Goal: Complete application form

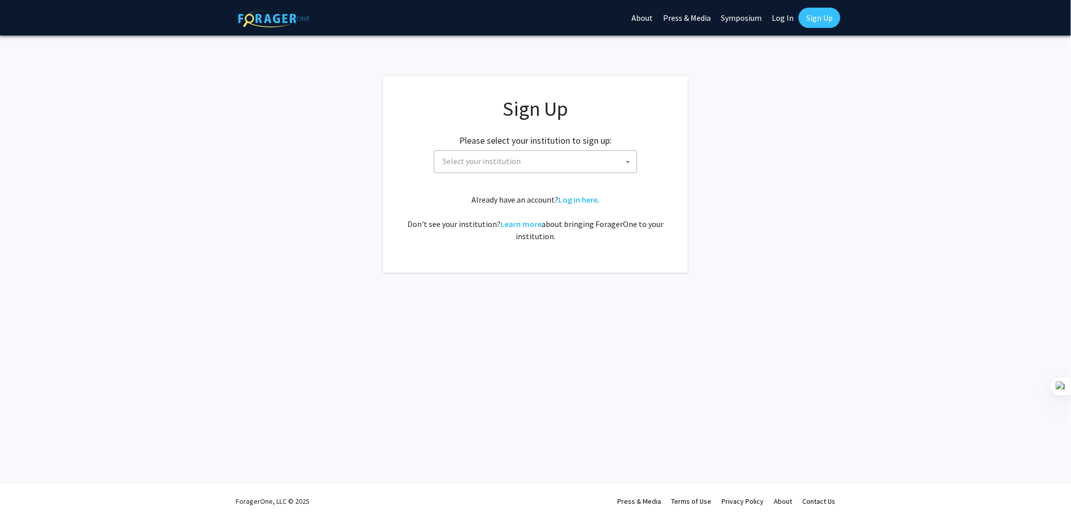
click at [537, 163] on span "Select your institution" at bounding box center [538, 161] width 198 height 21
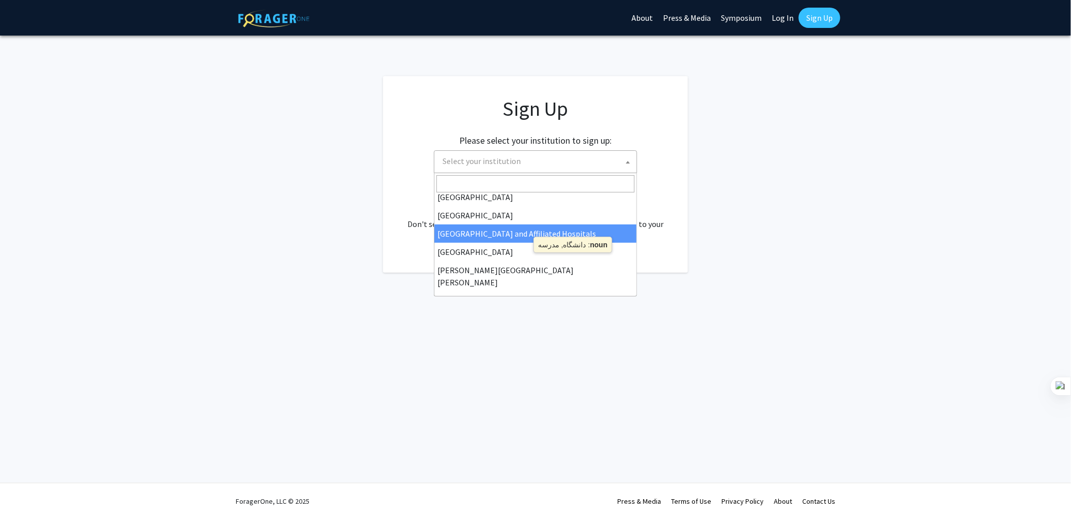
scroll to position [152, 0]
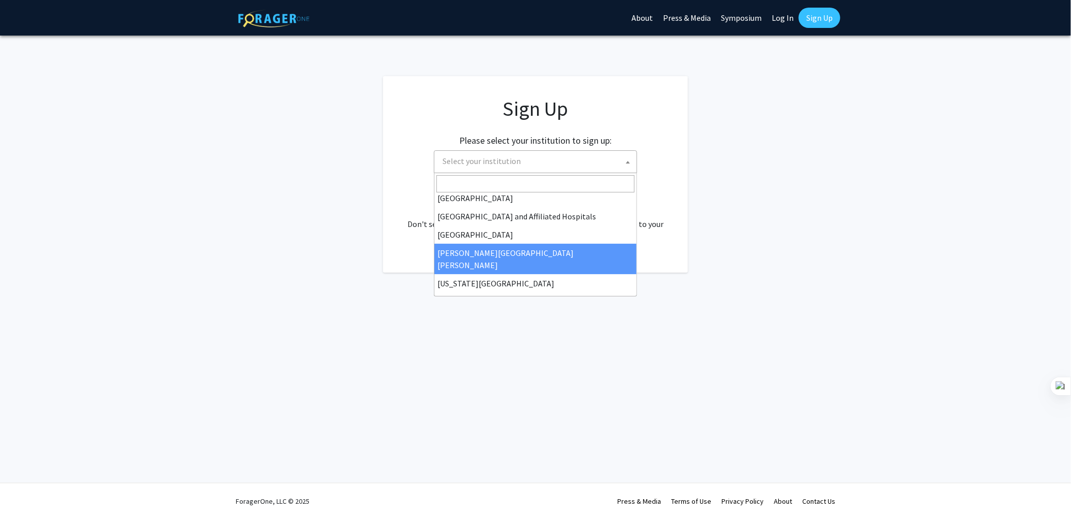
select select "1"
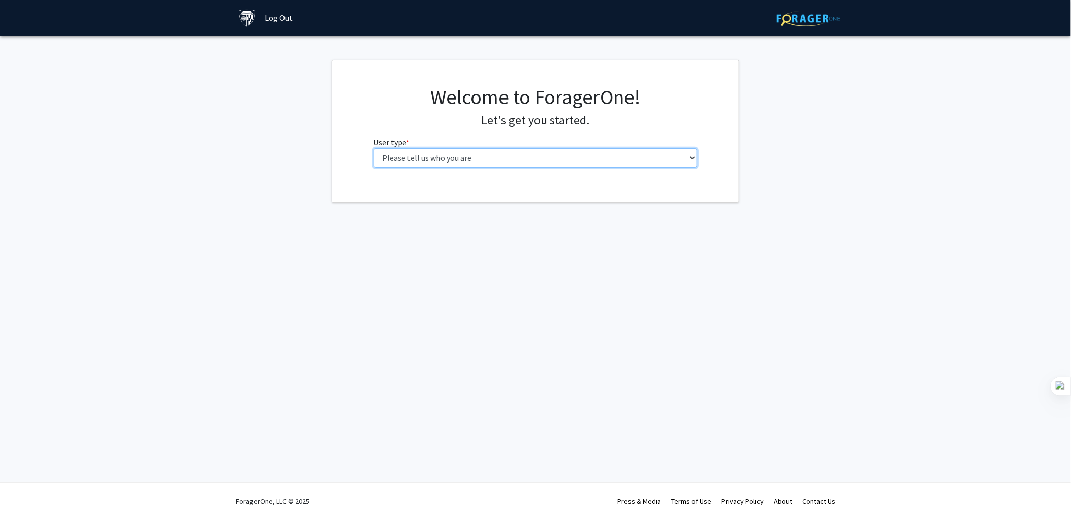
click at [468, 161] on select "Please tell us who you are Undergraduate Student Master's Student Doctoral Cand…" at bounding box center [536, 157] width 324 height 19
select select "2: masters"
click at [374, 148] on select "Please tell us who you are Undergraduate Student Master's Student Doctoral Cand…" at bounding box center [536, 157] width 324 height 19
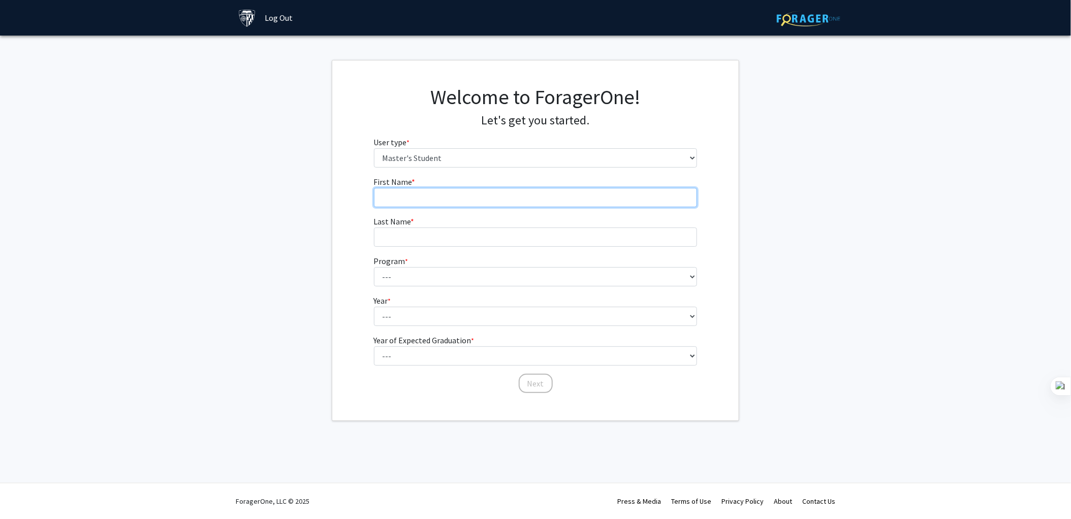
click at [431, 197] on input "First Name * required" at bounding box center [536, 197] width 324 height 19
type input "[PERSON_NAME]"
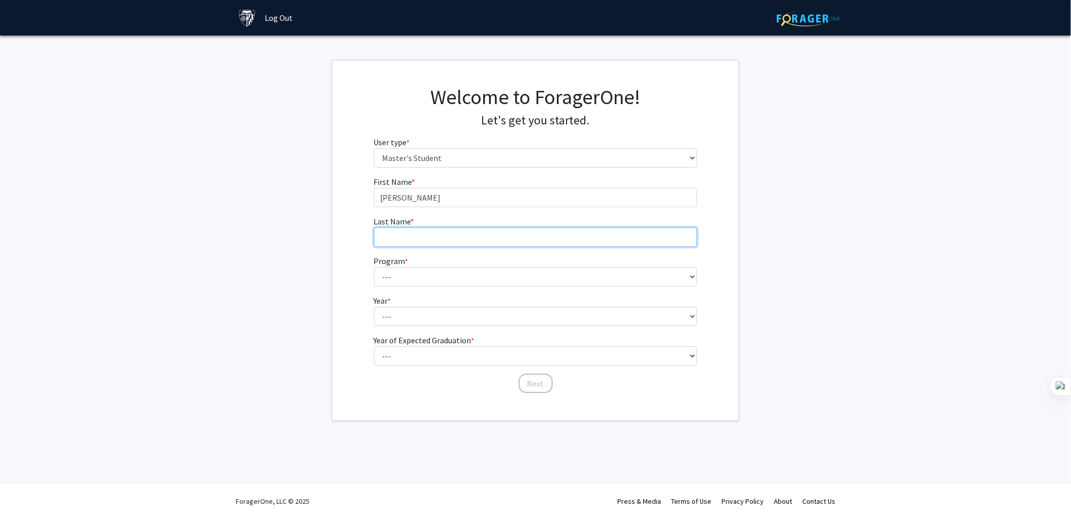
type input "Kalantar [PERSON_NAME]"
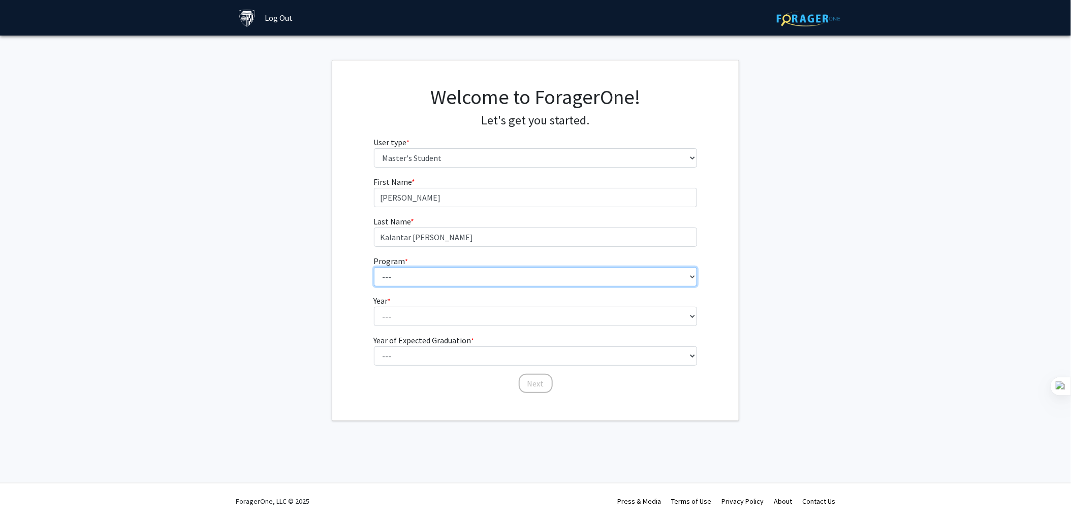
click at [421, 280] on select "--- Anatomy Education Applied and Computational Mathematics Applied Biomedical …" at bounding box center [536, 276] width 324 height 19
select select "50: 39"
click at [374, 267] on select "--- Anatomy Education Applied and Computational Mathematics Applied Biomedical …" at bounding box center [536, 276] width 324 height 19
click at [395, 316] on select "--- First Year Second Year" at bounding box center [536, 316] width 324 height 19
select select "1: first_year"
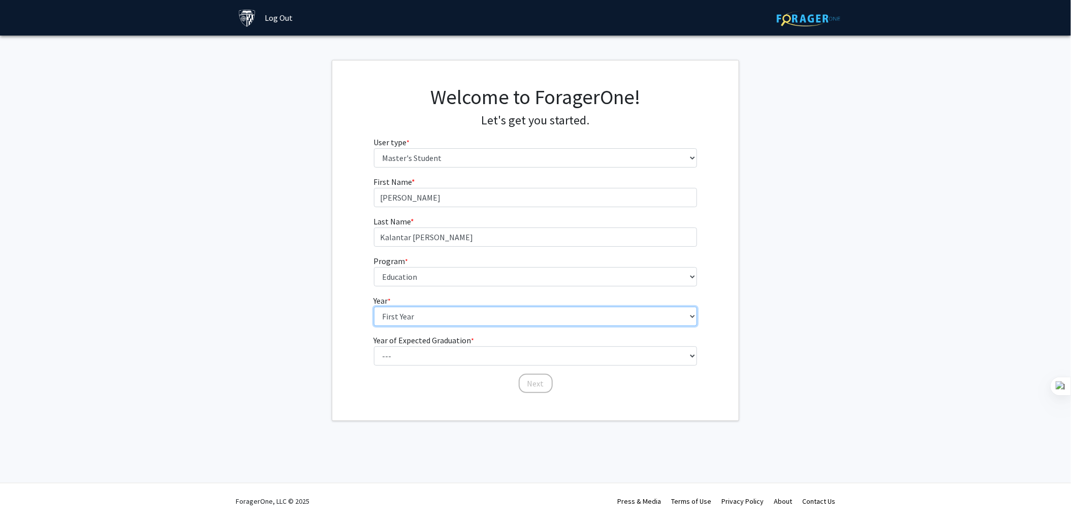
click at [374, 307] on select "--- First Year Second Year" at bounding box center [536, 316] width 324 height 19
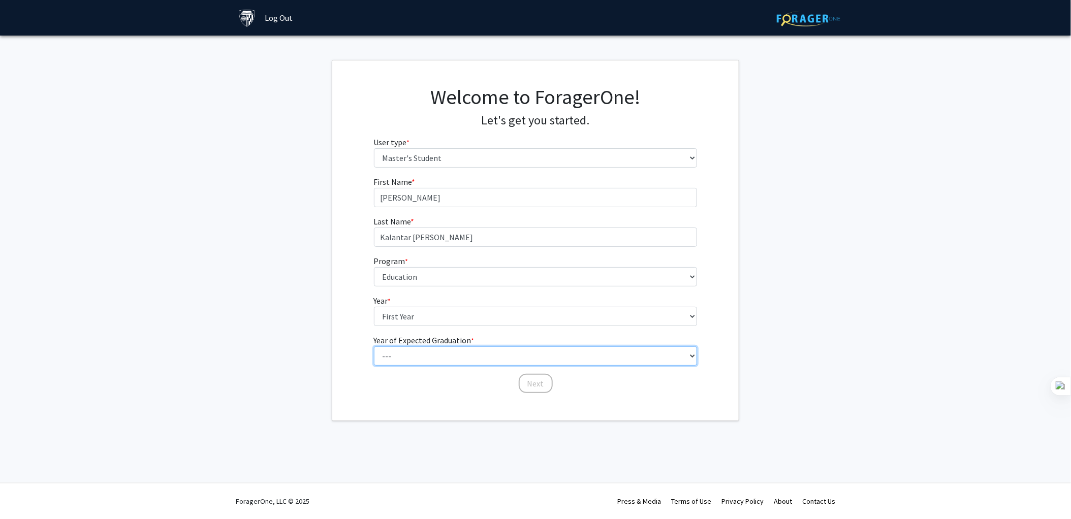
click at [418, 357] on select "--- 2025 2026 2027 2028 2029 2030 2031 2032 2033 2034" at bounding box center [536, 356] width 324 height 19
select select "3: 2027"
click at [374, 347] on select "--- 2025 2026 2027 2028 2029 2030 2031 2032 2033 2034" at bounding box center [536, 356] width 324 height 19
click at [536, 382] on button "Next" at bounding box center [536, 383] width 34 height 19
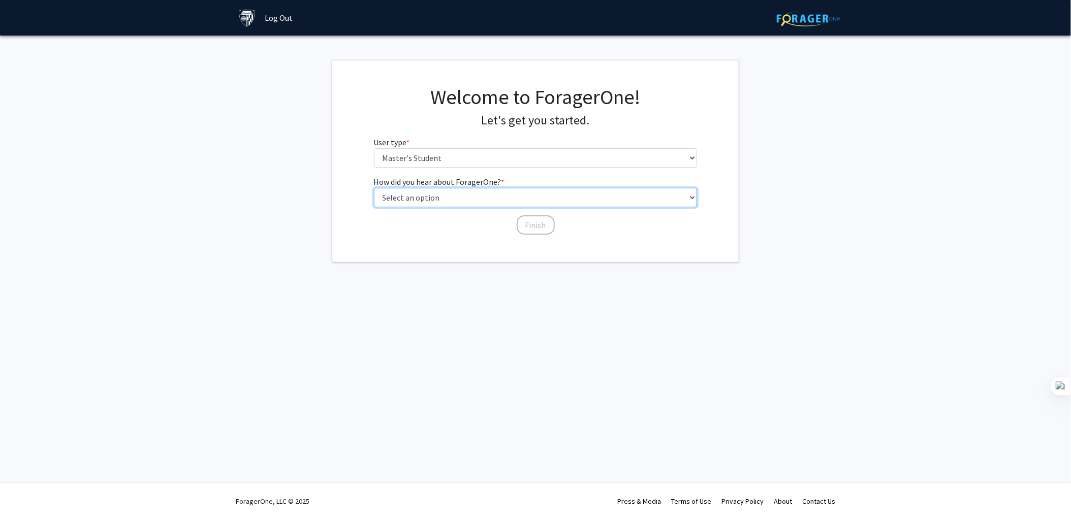
click at [449, 199] on select "Select an option Peer/student recommendation Faculty/staff recommendation Unive…" at bounding box center [536, 197] width 324 height 19
select select "3: university_website"
click at [374, 188] on select "Select an option Peer/student recommendation Faculty/staff recommendation Unive…" at bounding box center [536, 197] width 324 height 19
click at [535, 226] on button "Finish" at bounding box center [536, 225] width 38 height 19
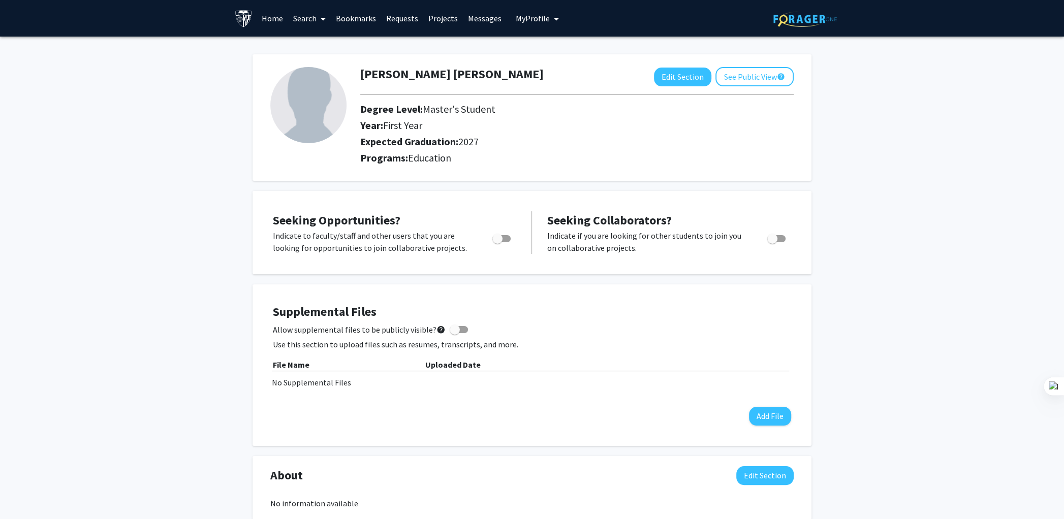
click at [501, 239] on span "Toggle" at bounding box center [498, 239] width 10 height 10
click at [498, 242] on input "Are you actively seeking opportunities?" at bounding box center [497, 242] width 1 height 1
checkbox input "true"
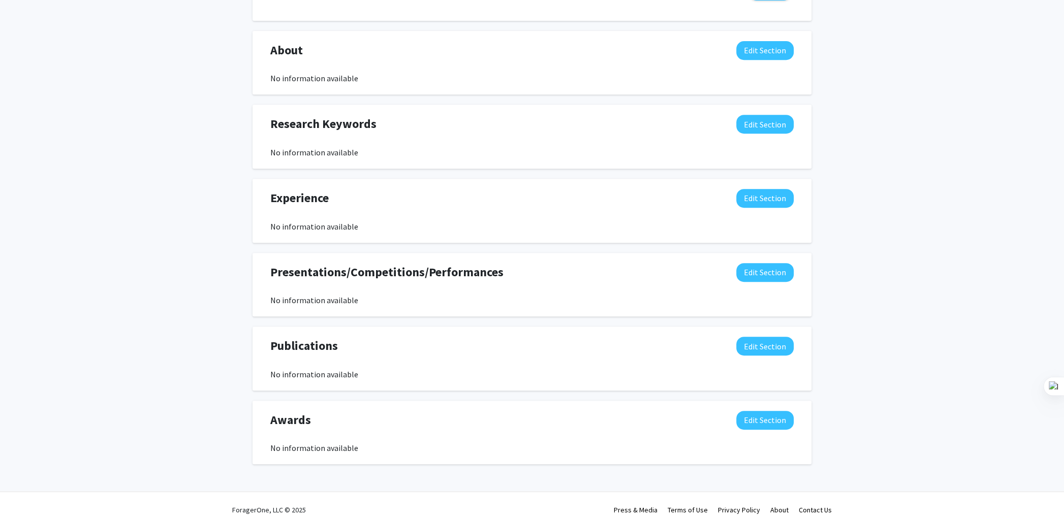
scroll to position [434, 0]
